Goal: Task Accomplishment & Management: Manage account settings

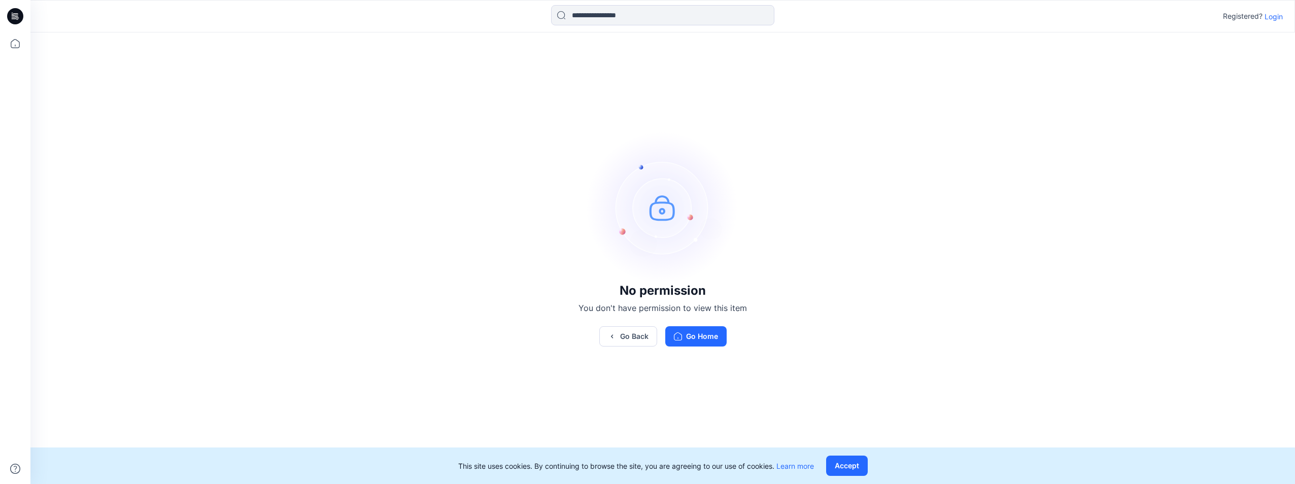
click at [730, 330] on div "Go Back Go Home" at bounding box center [662, 336] width 168 height 20
click at [708, 334] on button "Go Home" at bounding box center [695, 336] width 61 height 20
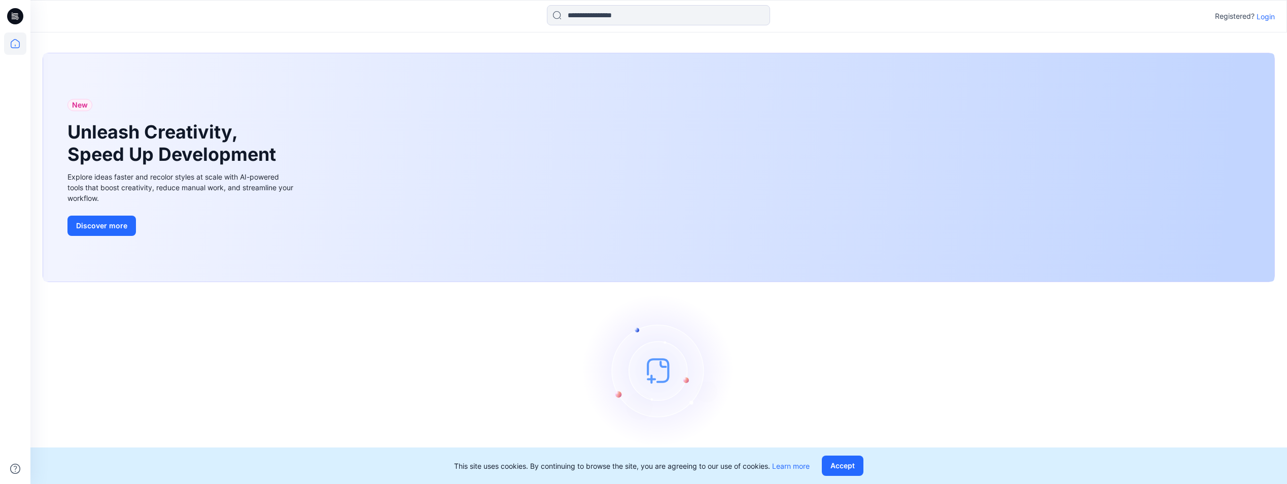
click at [1267, 14] on p "Login" at bounding box center [1266, 16] width 18 height 11
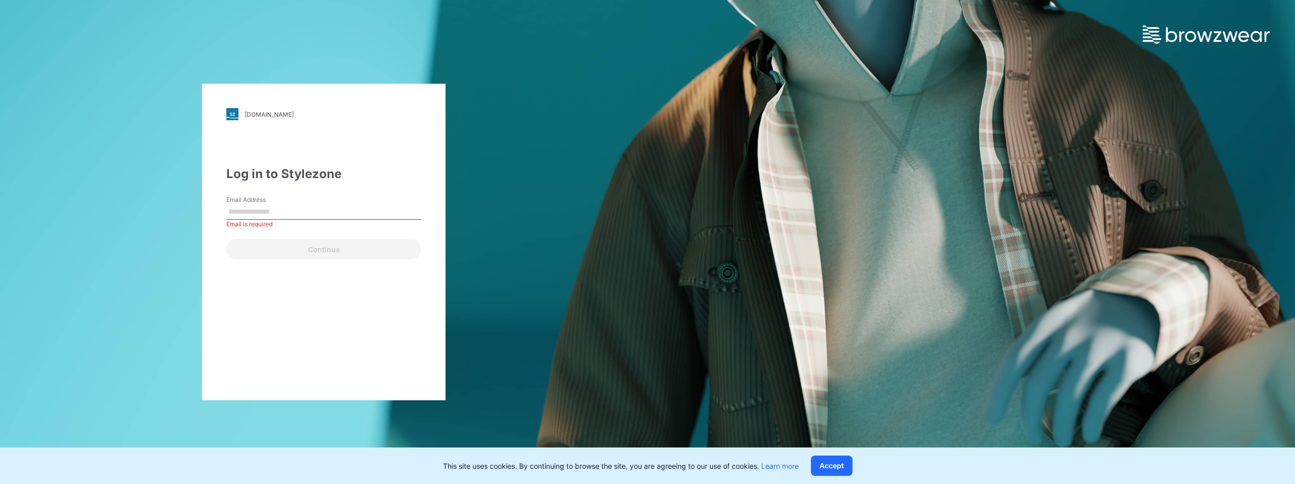
paste input "**********"
type input "**********"
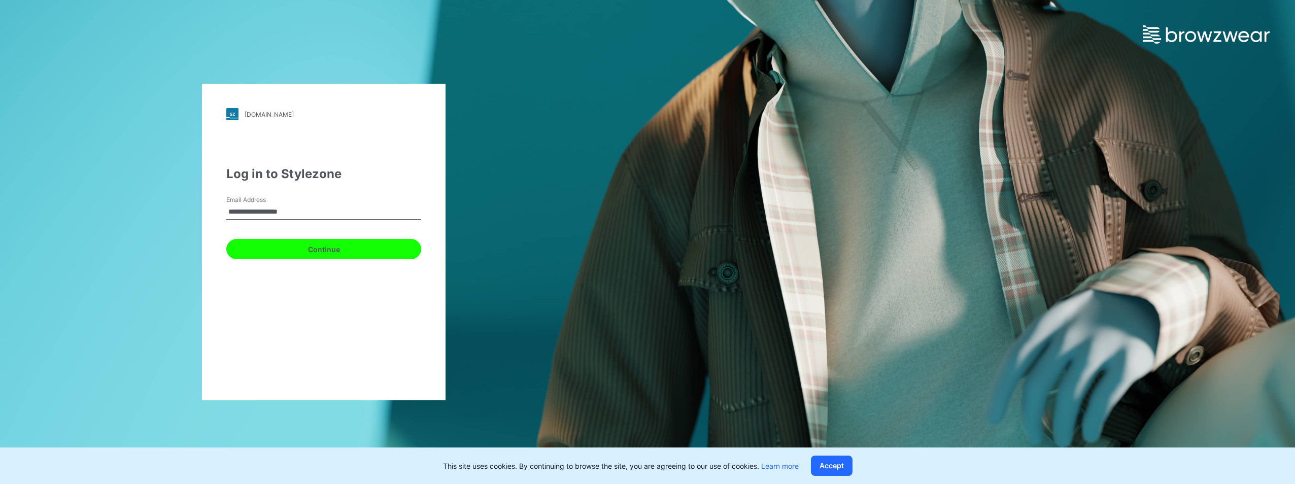
click at [303, 254] on button "Continue" at bounding box center [323, 249] width 195 height 20
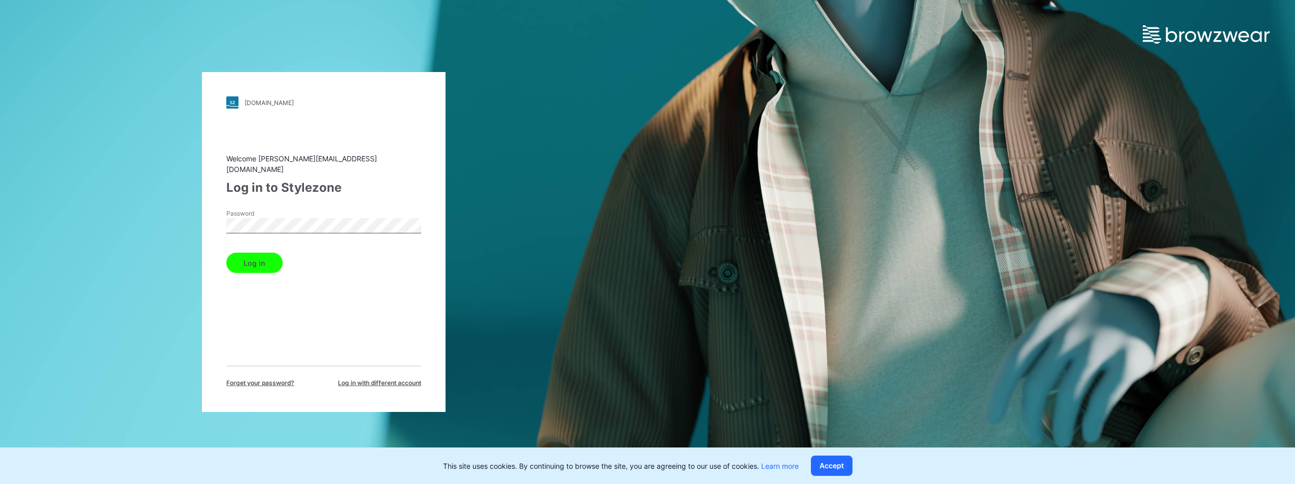
click at [252, 265] on button "Log in" at bounding box center [254, 263] width 56 height 20
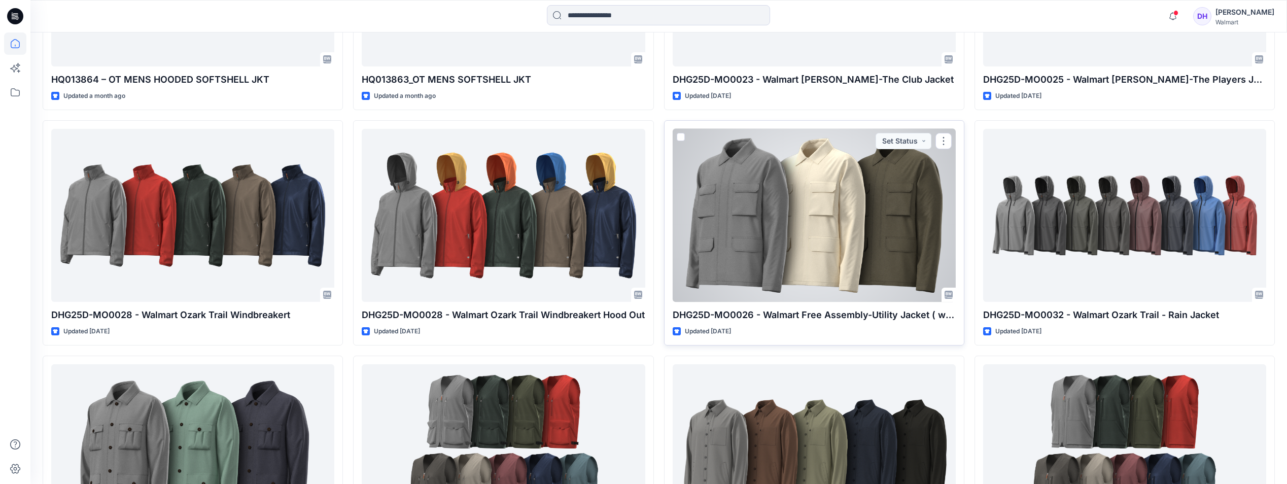
scroll to position [304, 0]
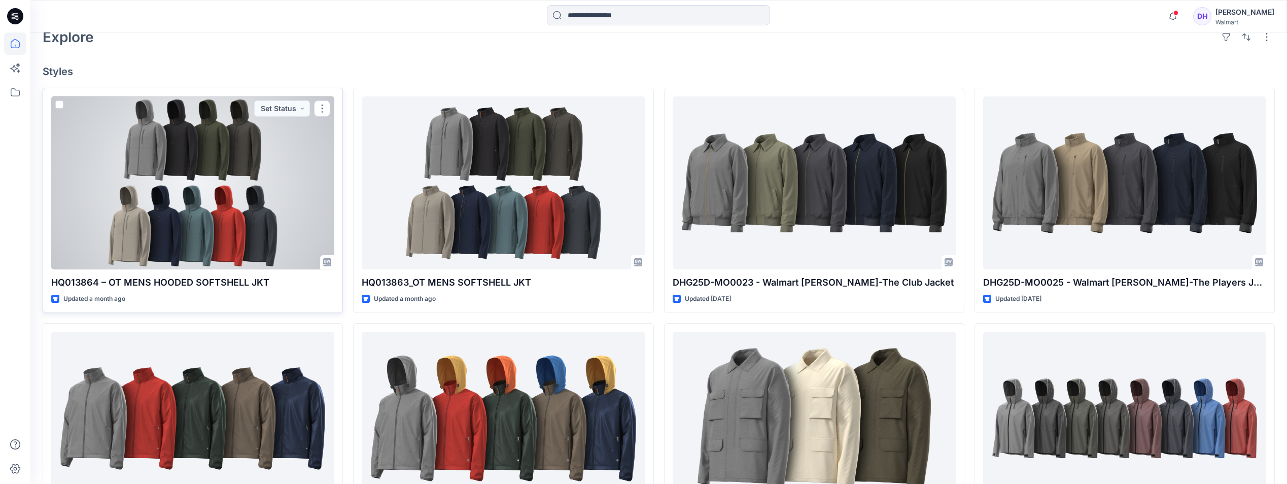
click at [214, 233] on div at bounding box center [192, 182] width 283 height 173
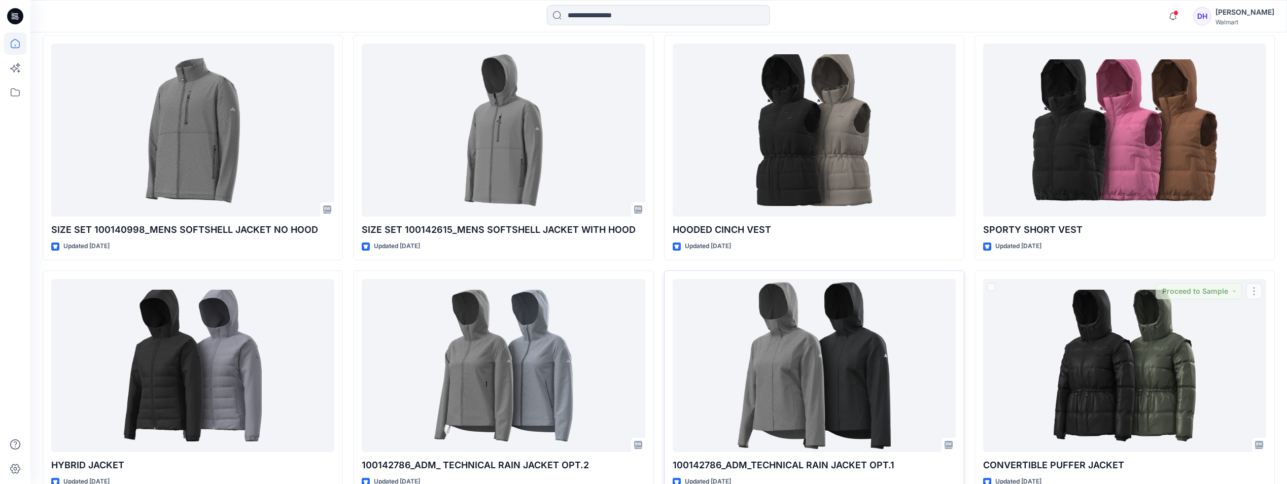
scroll to position [3478, 0]
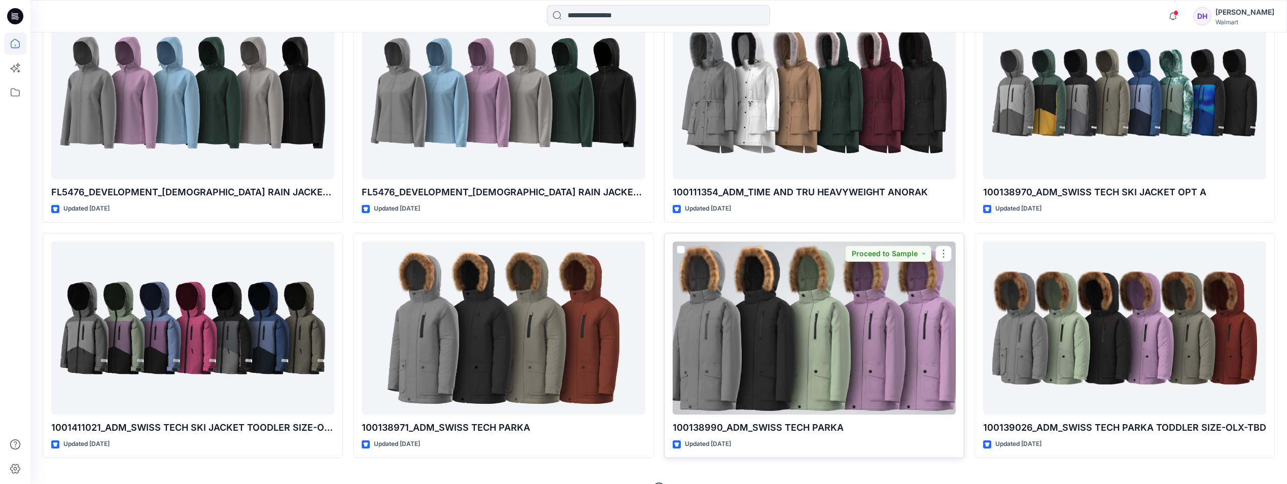
scroll to position [4184, 0]
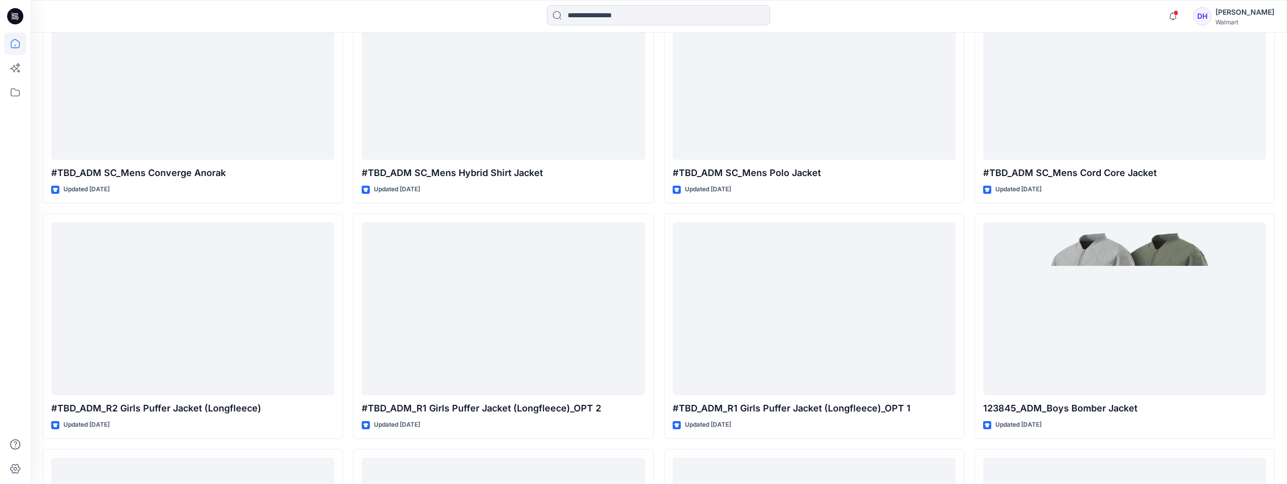
scroll to position [0, 0]
